Goal: Transaction & Acquisition: Purchase product/service

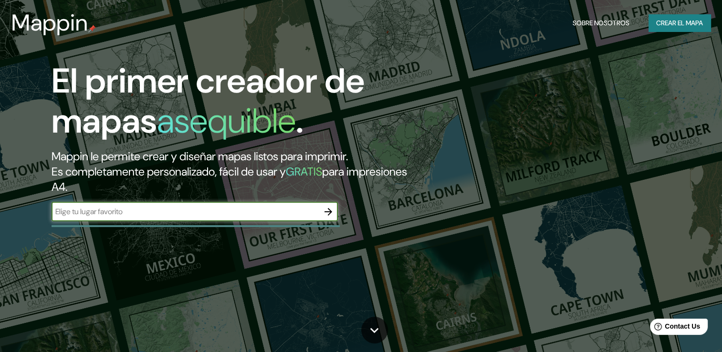
click at [663, 21] on font "Crear el mapa" at bounding box center [679, 23] width 47 height 12
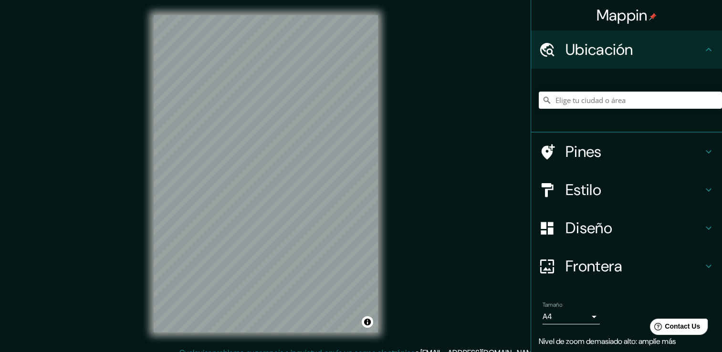
click at [412, 74] on div "Mappin Ubicación Pines Estilo Diseño Frontera Elige un borde. Sugerencia : pued…" at bounding box center [361, 181] width 722 height 362
click at [398, 300] on div "Mappin Ubicación Pines Estilo Diseño Frontera Elige un borde. Sugerencia : pued…" at bounding box center [361, 181] width 722 height 362
click at [141, 101] on div "© Mapbox © OpenStreetMap Improve this map" at bounding box center [265, 173] width 255 height 347
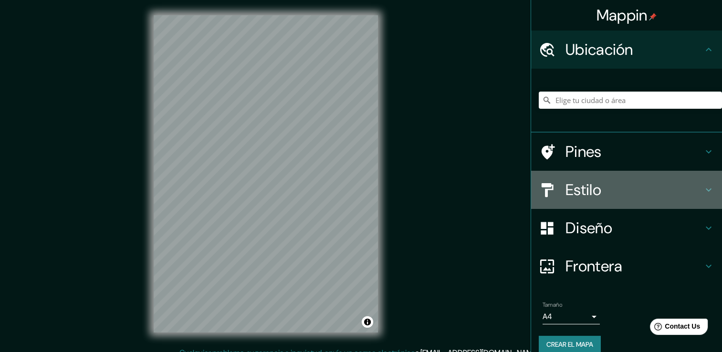
click at [658, 202] on div "Estilo" at bounding box center [626, 190] width 191 height 38
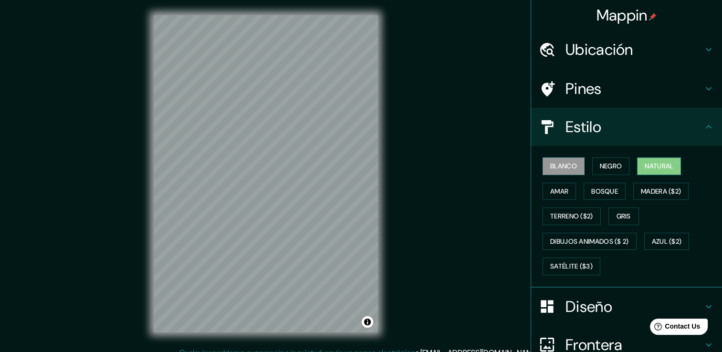
click at [666, 166] on font "Natural" at bounding box center [658, 166] width 29 height 12
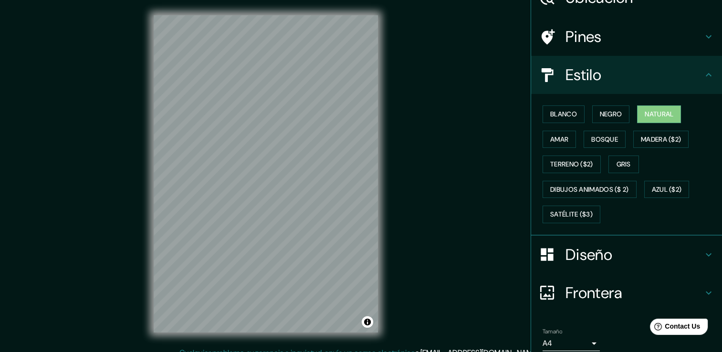
scroll to position [89, 0]
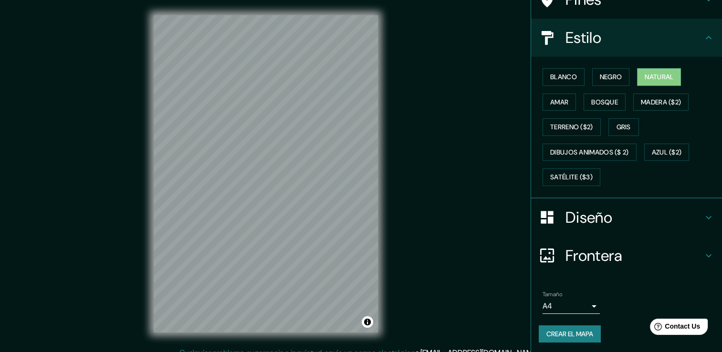
click at [582, 307] on body "Mappin Ubicación Pines Estilo Blanco Negro Natural [PERSON_NAME] ($2) Terreno (…" at bounding box center [361, 176] width 722 height 352
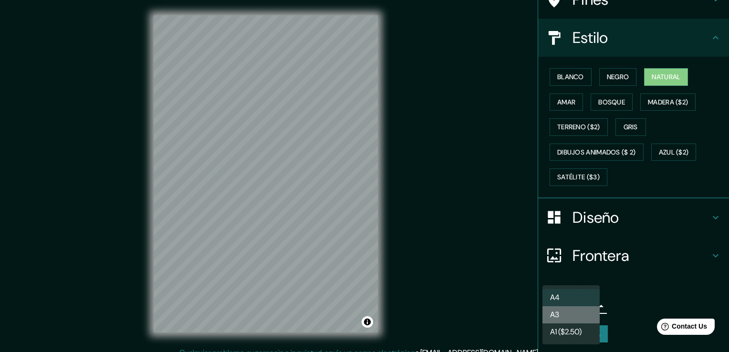
click at [587, 318] on li "A3" at bounding box center [570, 314] width 57 height 17
type input "a4"
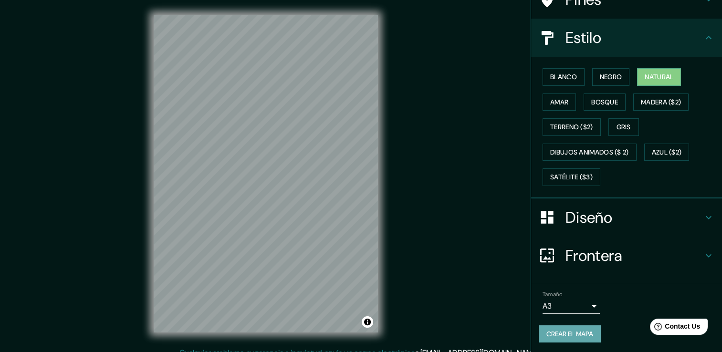
click at [549, 333] on font "Crear el mapa" at bounding box center [569, 334] width 47 height 12
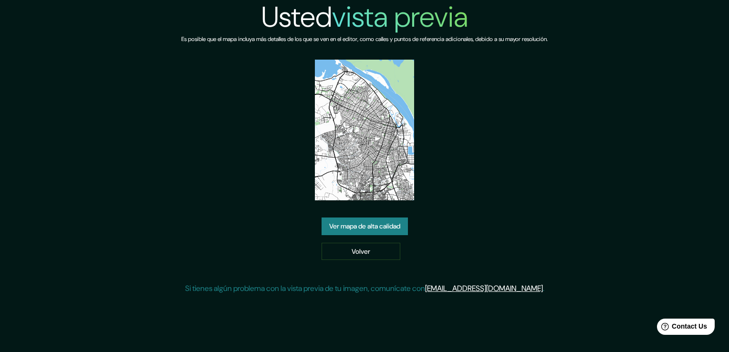
click at [340, 222] on link "Ver mapa de alta calidad" at bounding box center [364, 226] width 86 height 18
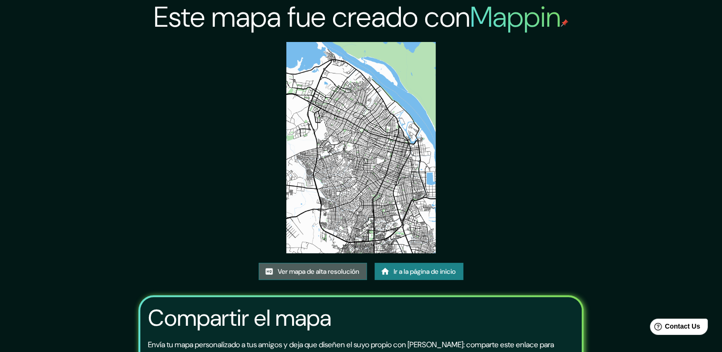
click at [307, 276] on font "Ver mapa de alta resolución" at bounding box center [319, 272] width 82 height 12
